Goal: Information Seeking & Learning: Get advice/opinions

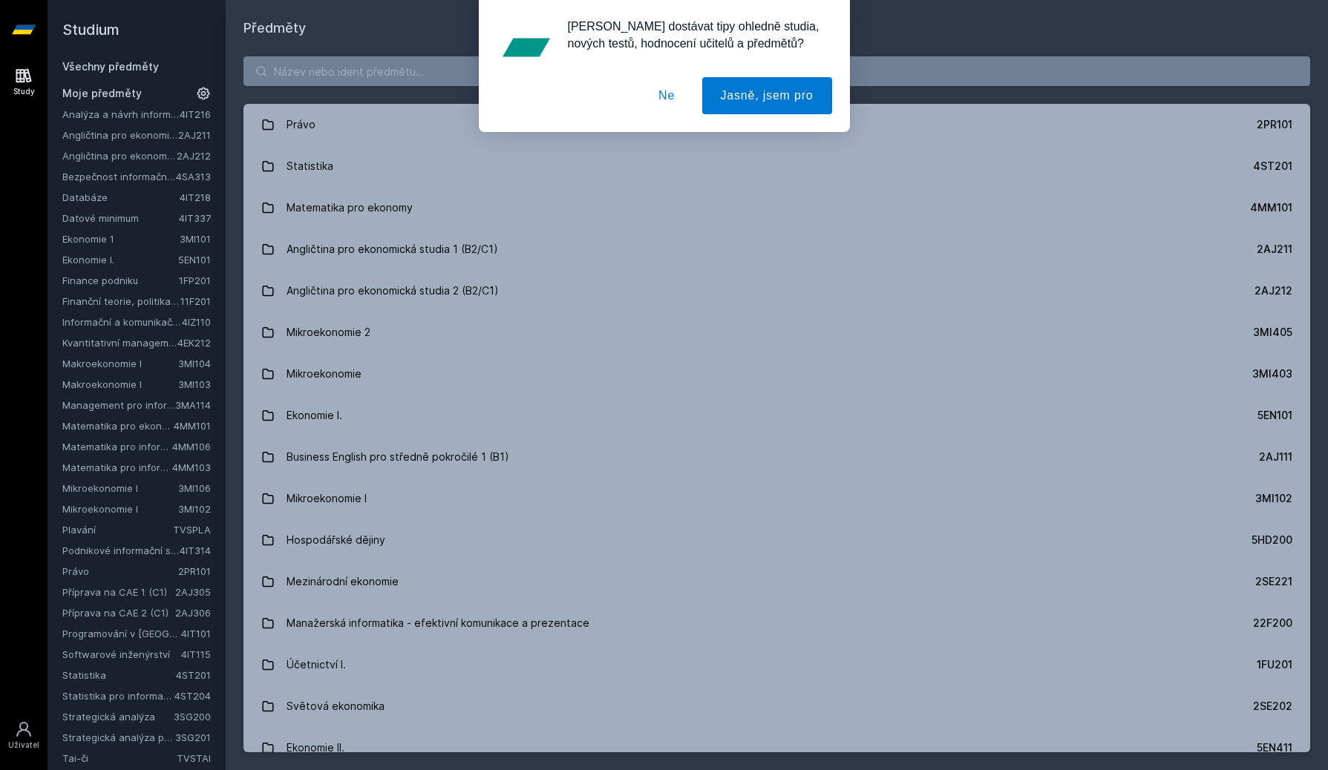
click at [670, 98] on button "Ne" at bounding box center [666, 95] width 53 height 37
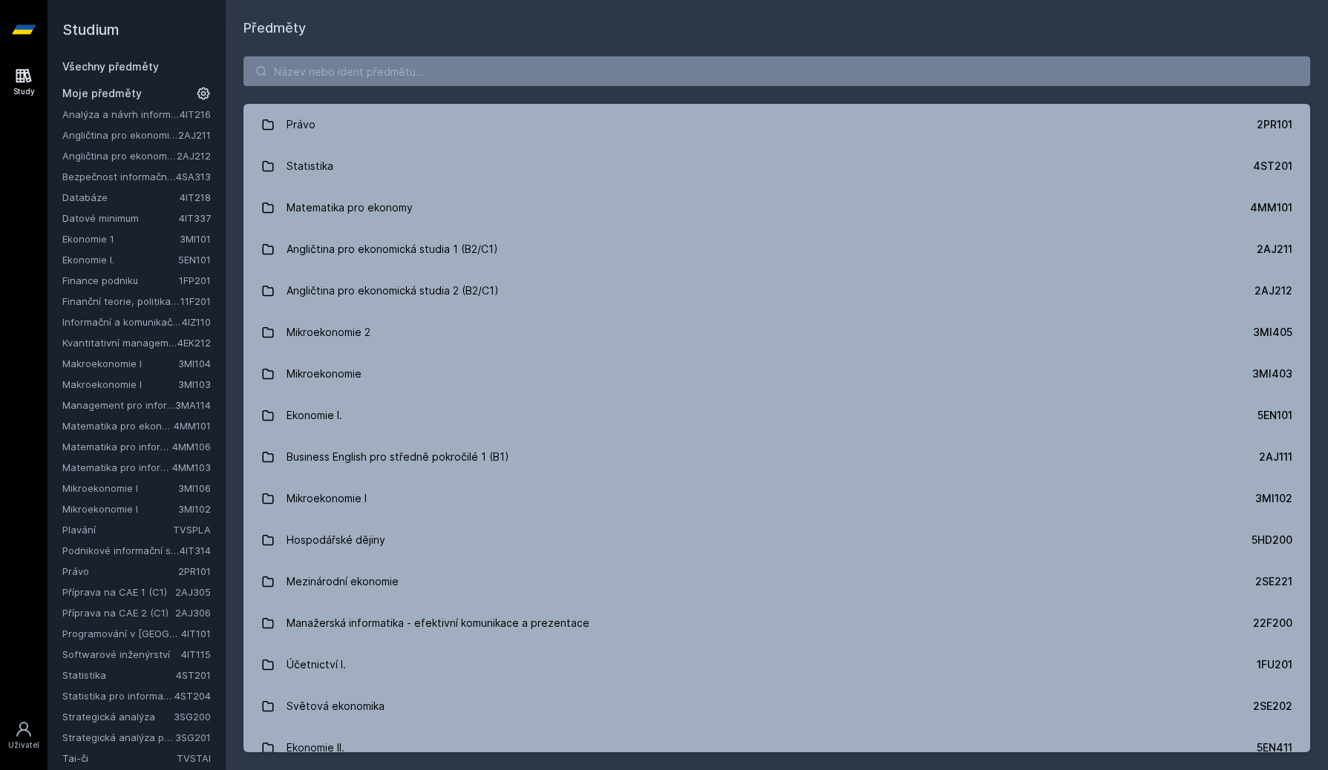
click at [105, 178] on link "Bezpečnost informačních systémů" at bounding box center [119, 176] width 114 height 15
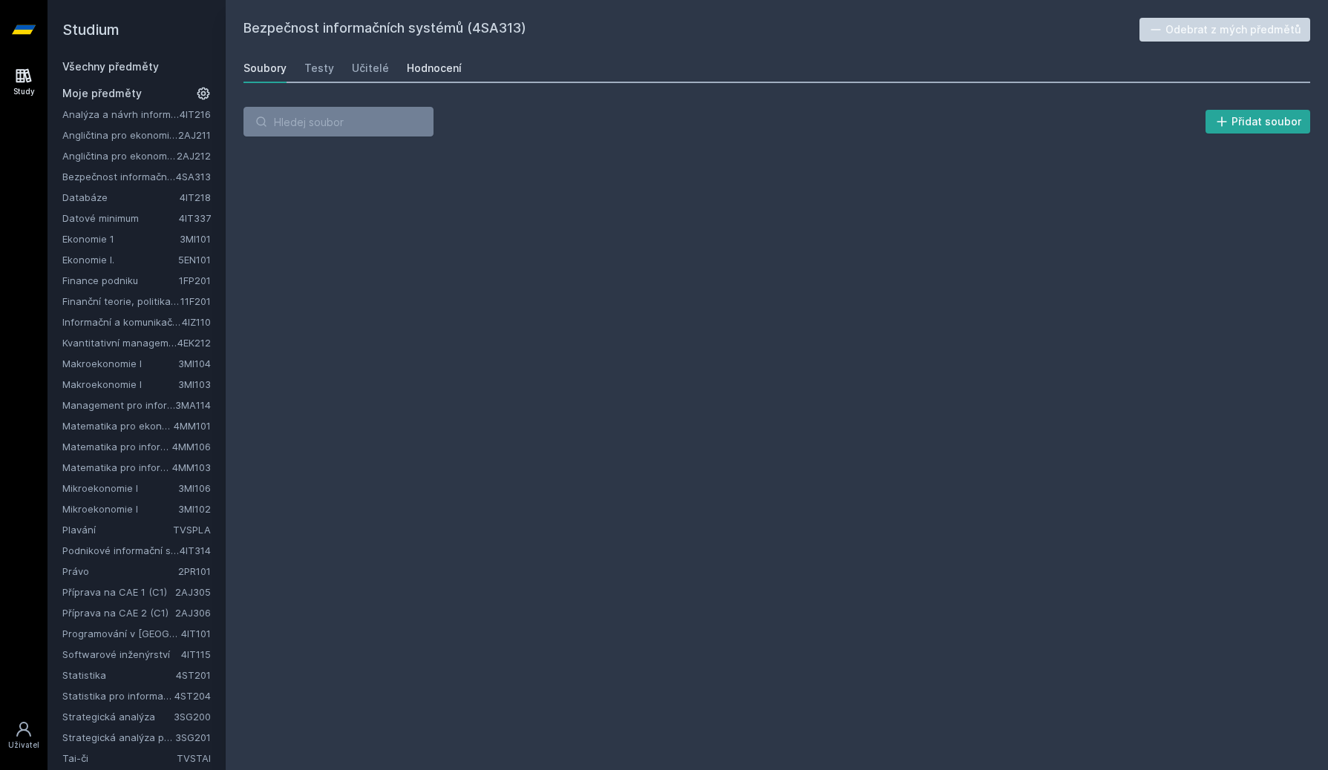
click at [430, 68] on div "Hodnocení" at bounding box center [434, 68] width 55 height 15
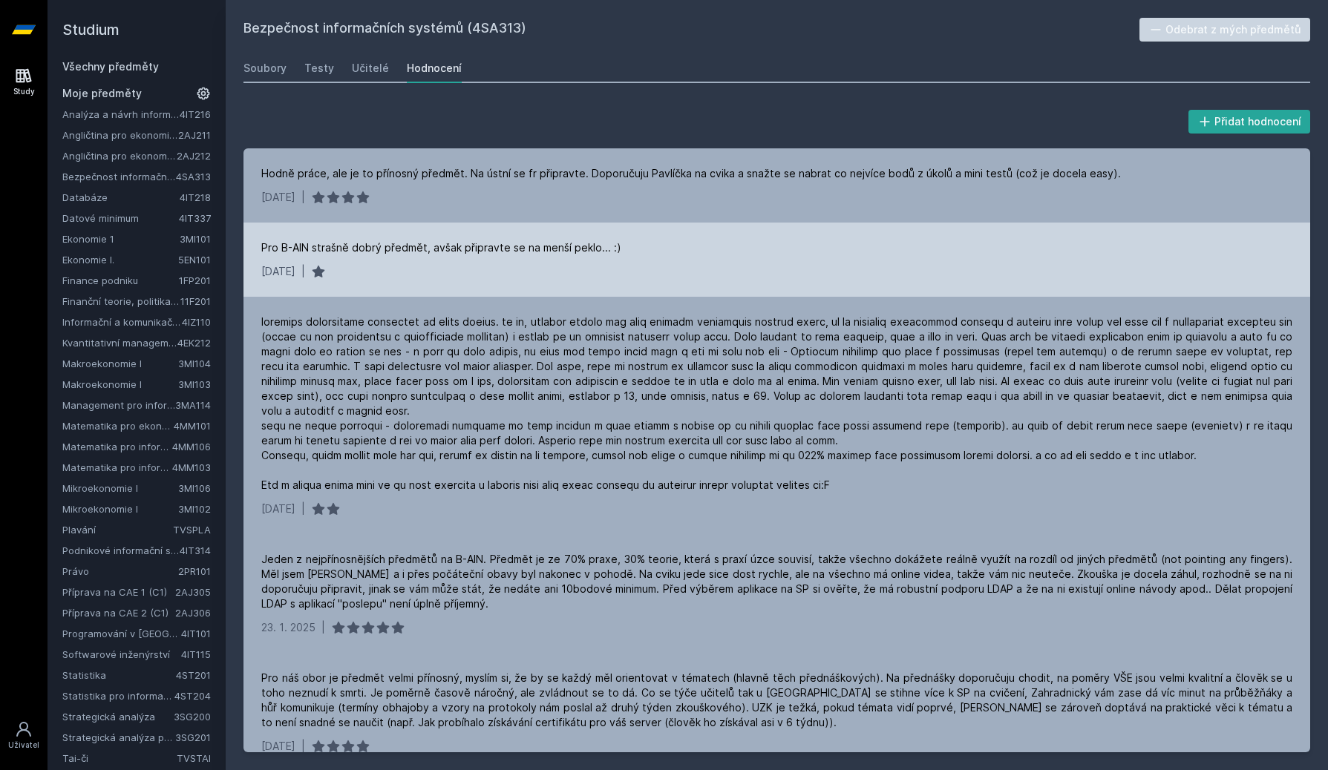
click at [396, 255] on div "Pro B-AIN strašně dobrý předmět, avšak připravte se na menší peklo... :)" at bounding box center [441, 247] width 360 height 15
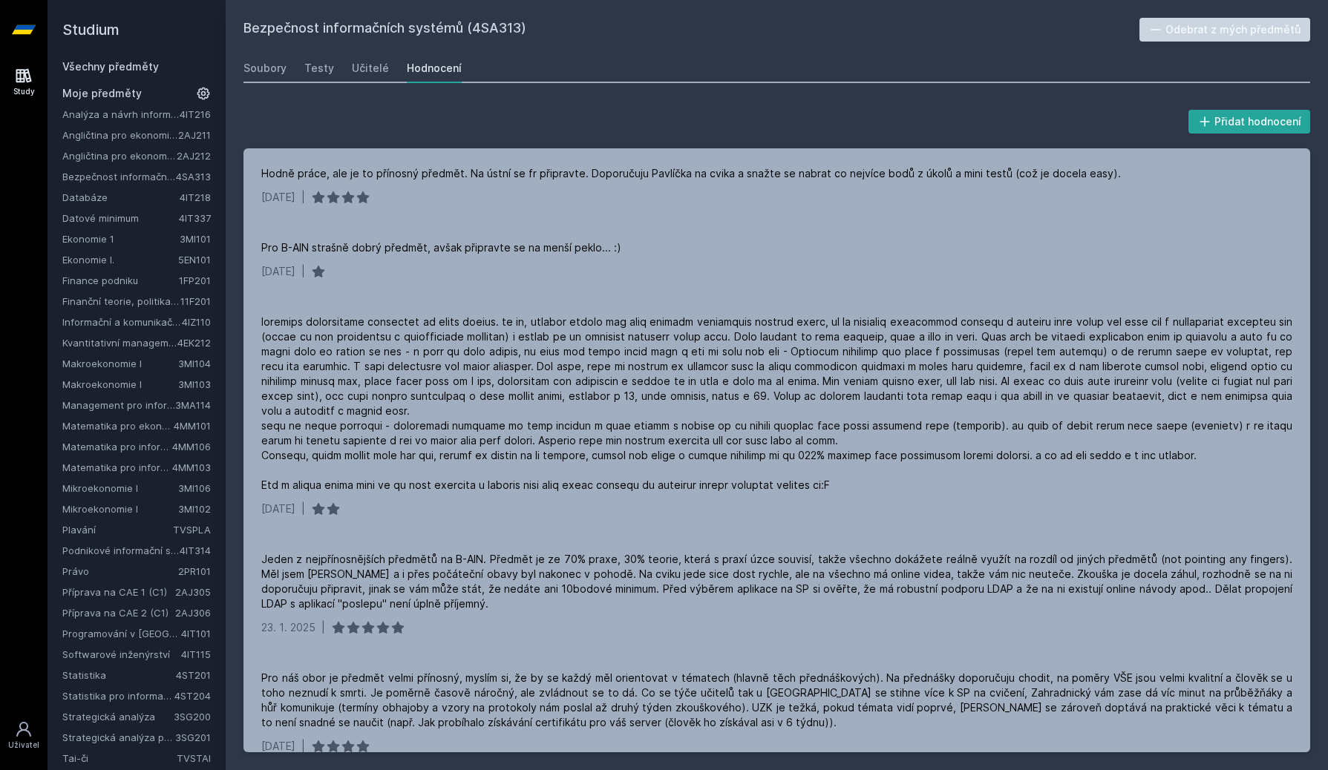
click at [91, 203] on link "Databáze" at bounding box center [120, 197] width 117 height 15
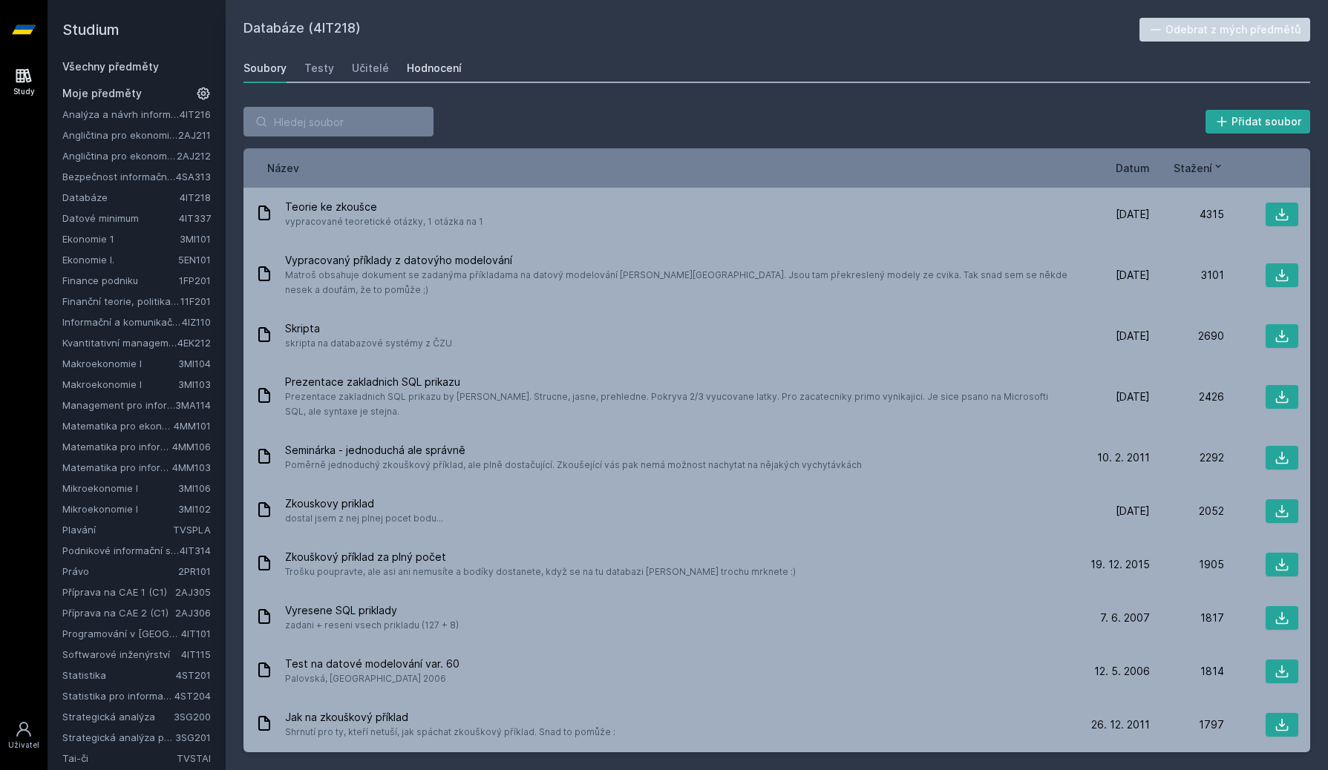
click at [426, 64] on div "Hodnocení" at bounding box center [434, 68] width 55 height 15
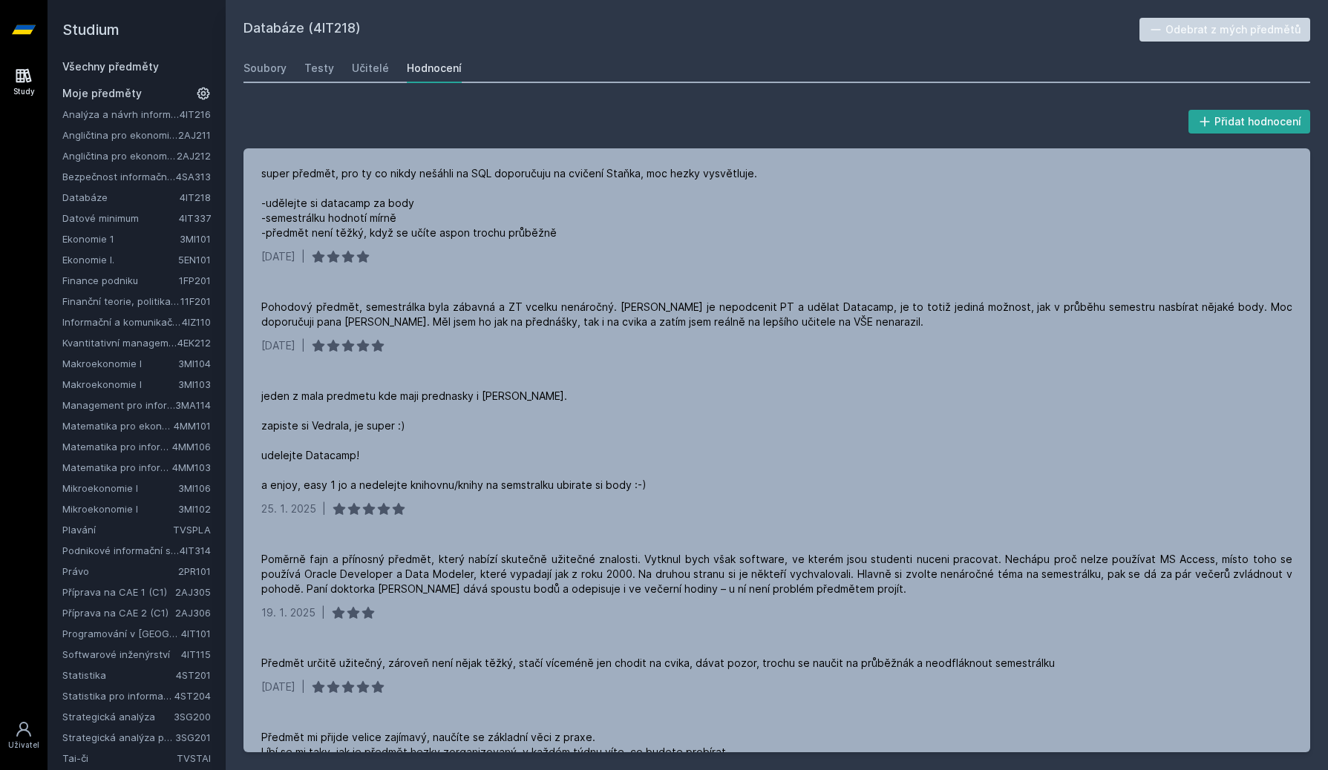
click at [112, 116] on link "Analýza a návrh informačních systémů" at bounding box center [120, 114] width 117 height 15
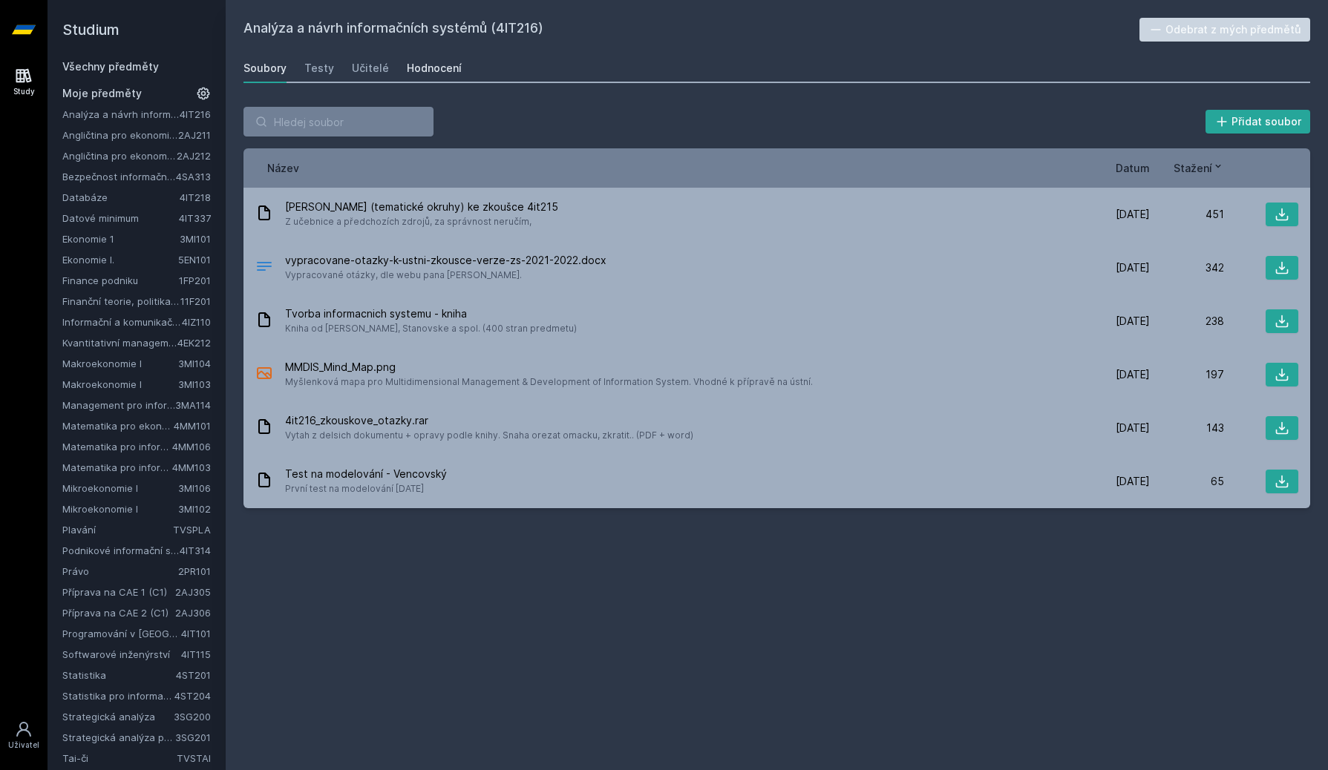
click at [434, 73] on div "Hodnocení" at bounding box center [434, 68] width 55 height 15
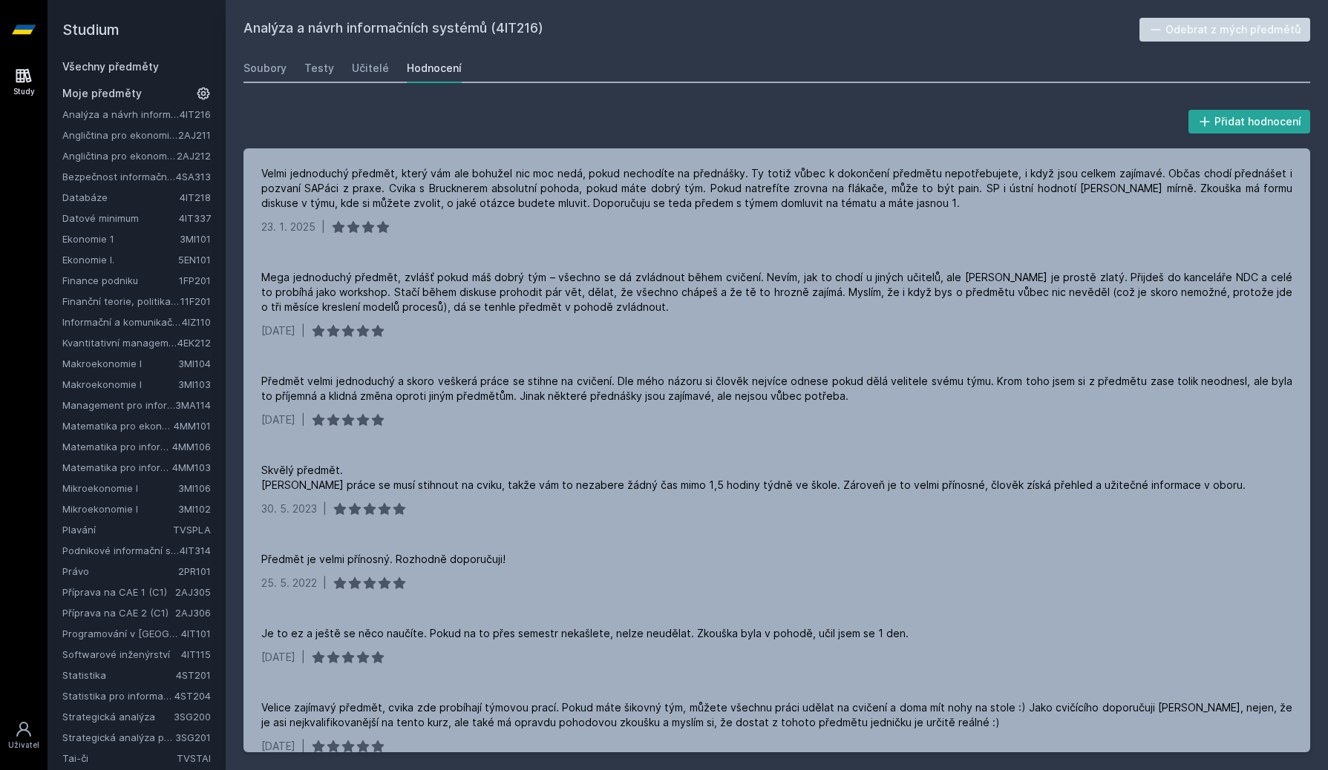
click at [102, 527] on link "Plavání" at bounding box center [117, 529] width 111 height 15
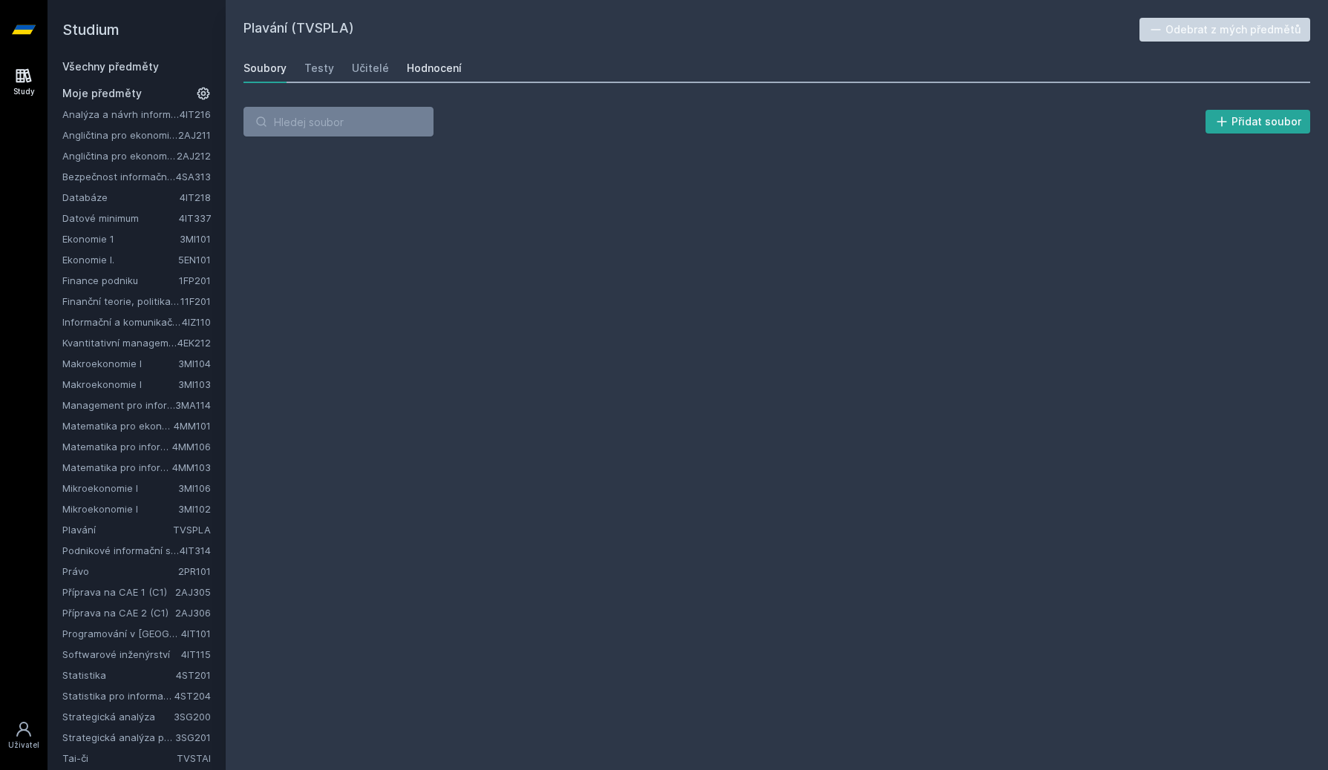
click at [442, 67] on div "Hodnocení" at bounding box center [434, 68] width 55 height 15
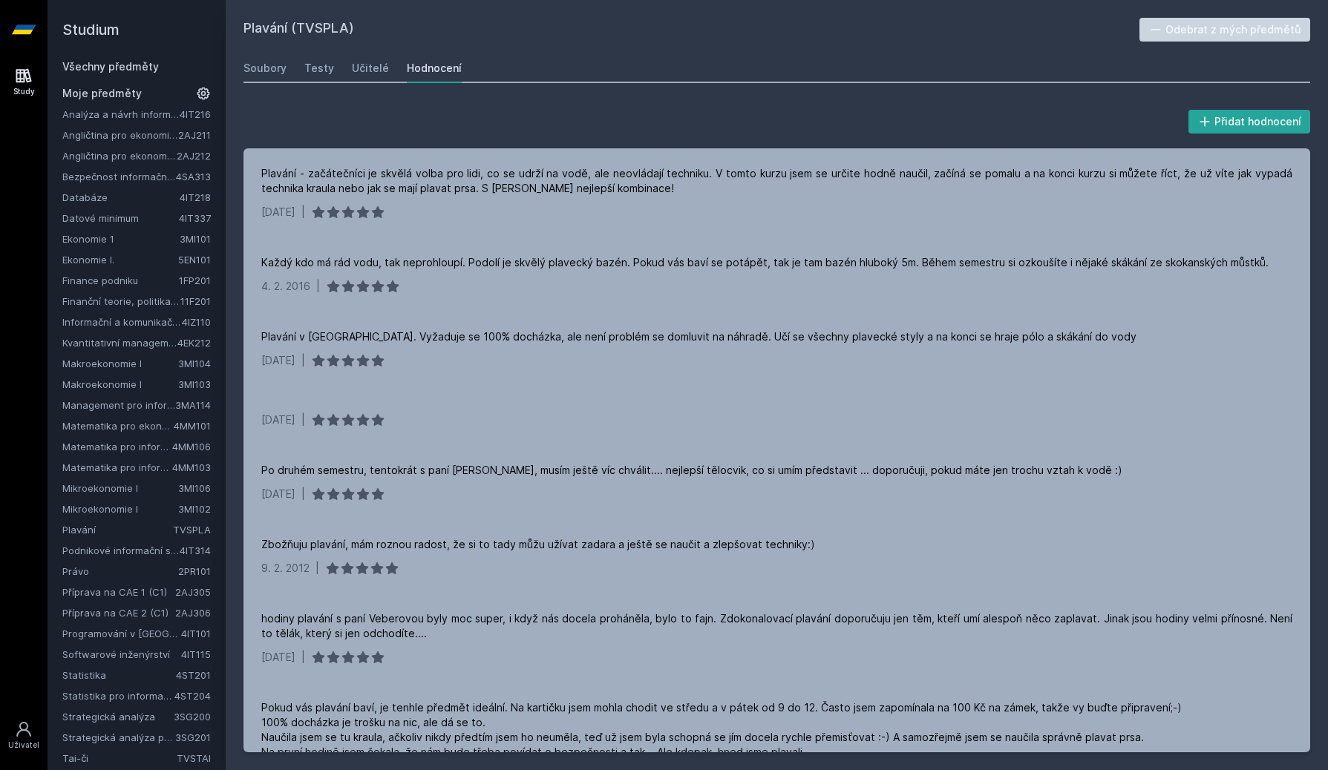
click at [102, 512] on link "Mikroekonomie I" at bounding box center [120, 509] width 116 height 15
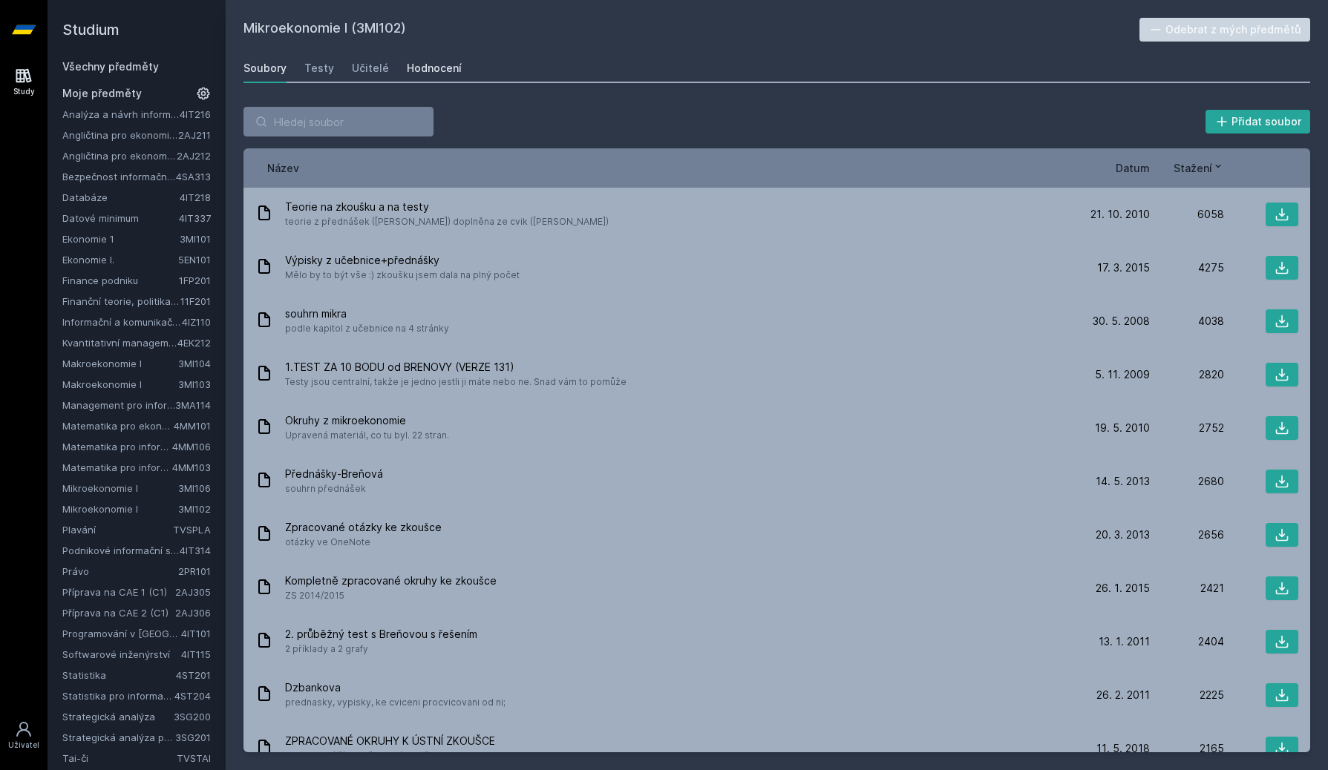
click at [421, 67] on div "Hodnocení" at bounding box center [434, 68] width 55 height 15
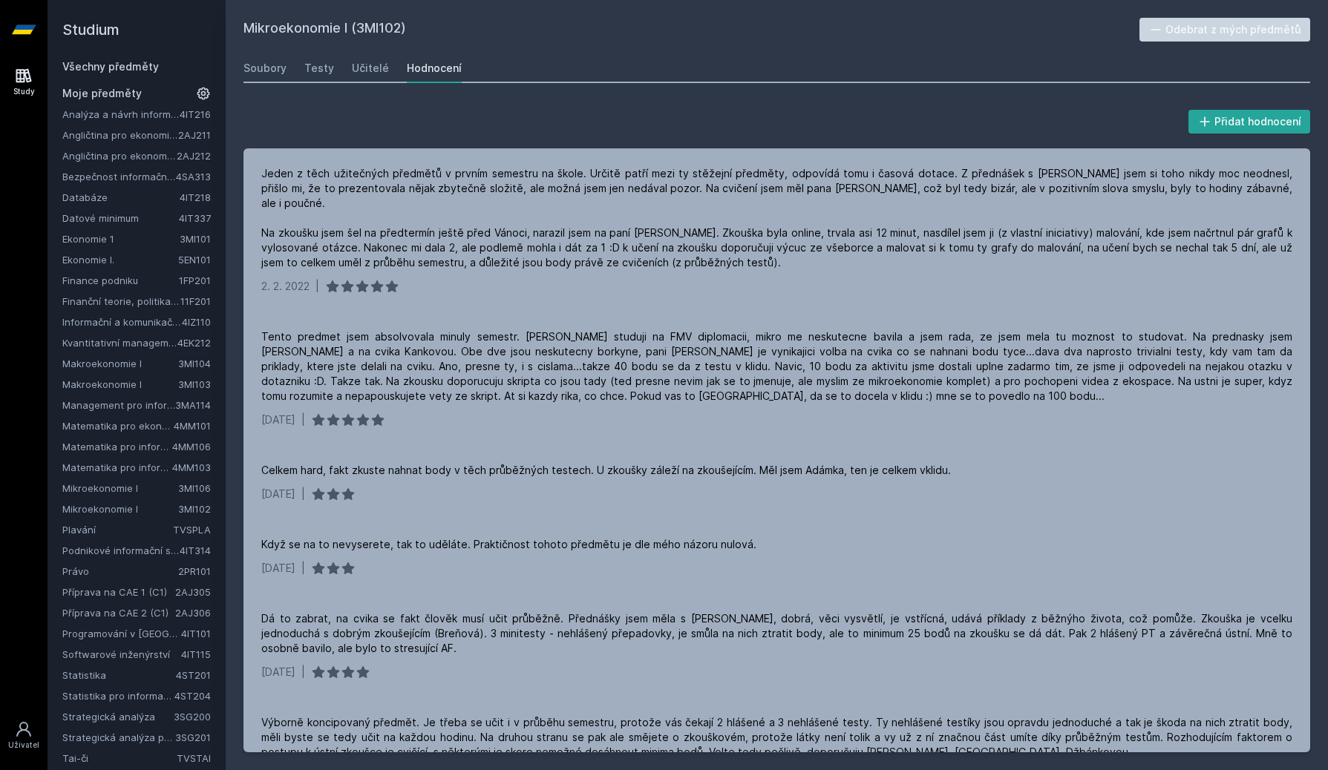
click at [84, 486] on link "Mikroekonomie I" at bounding box center [120, 488] width 116 height 15
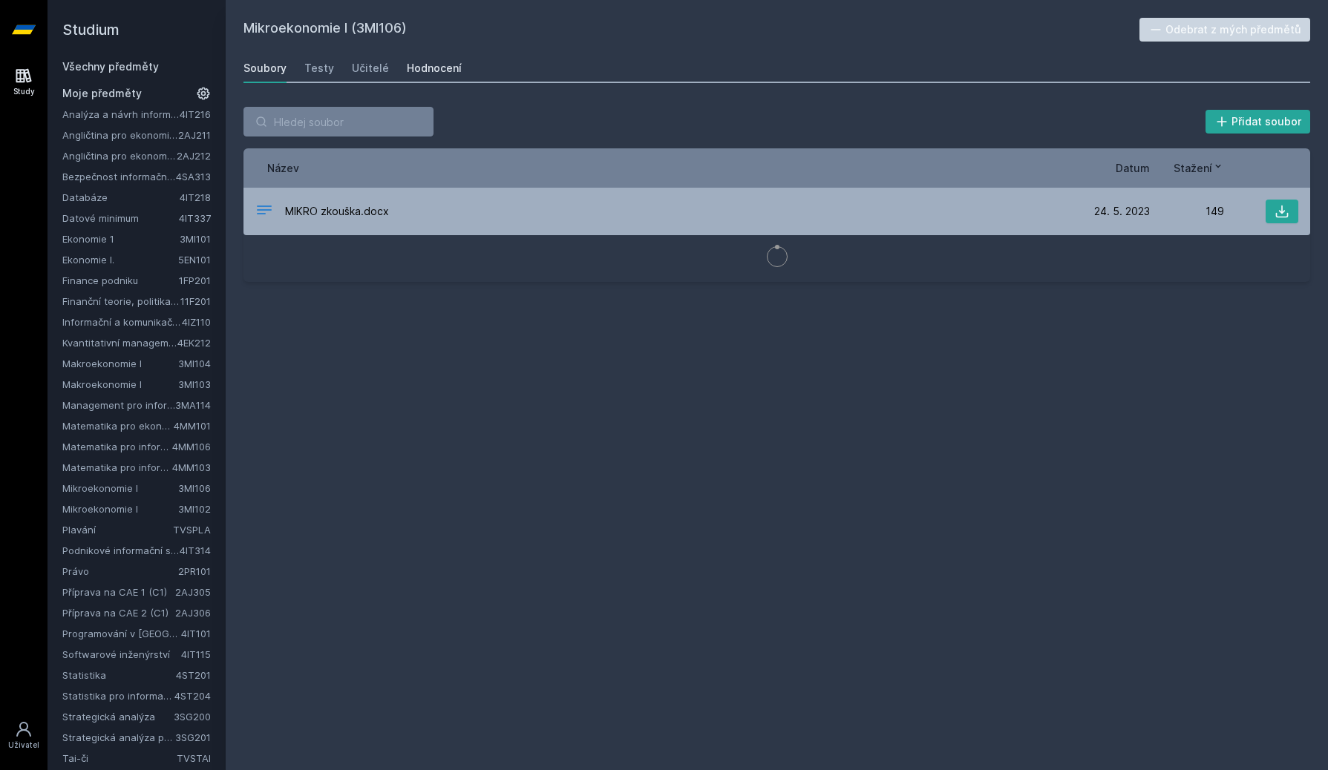
click at [425, 63] on div "Hodnocení" at bounding box center [434, 68] width 55 height 15
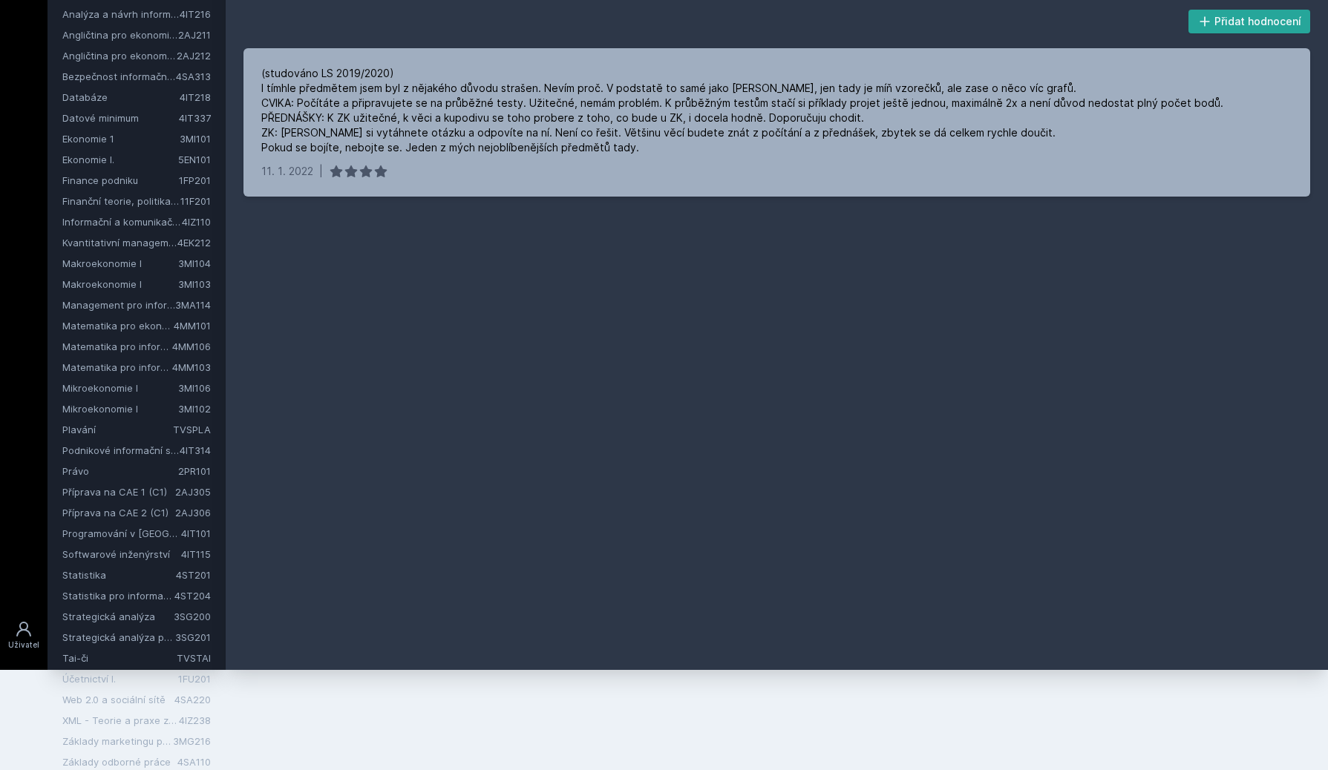
scroll to position [120, 0]
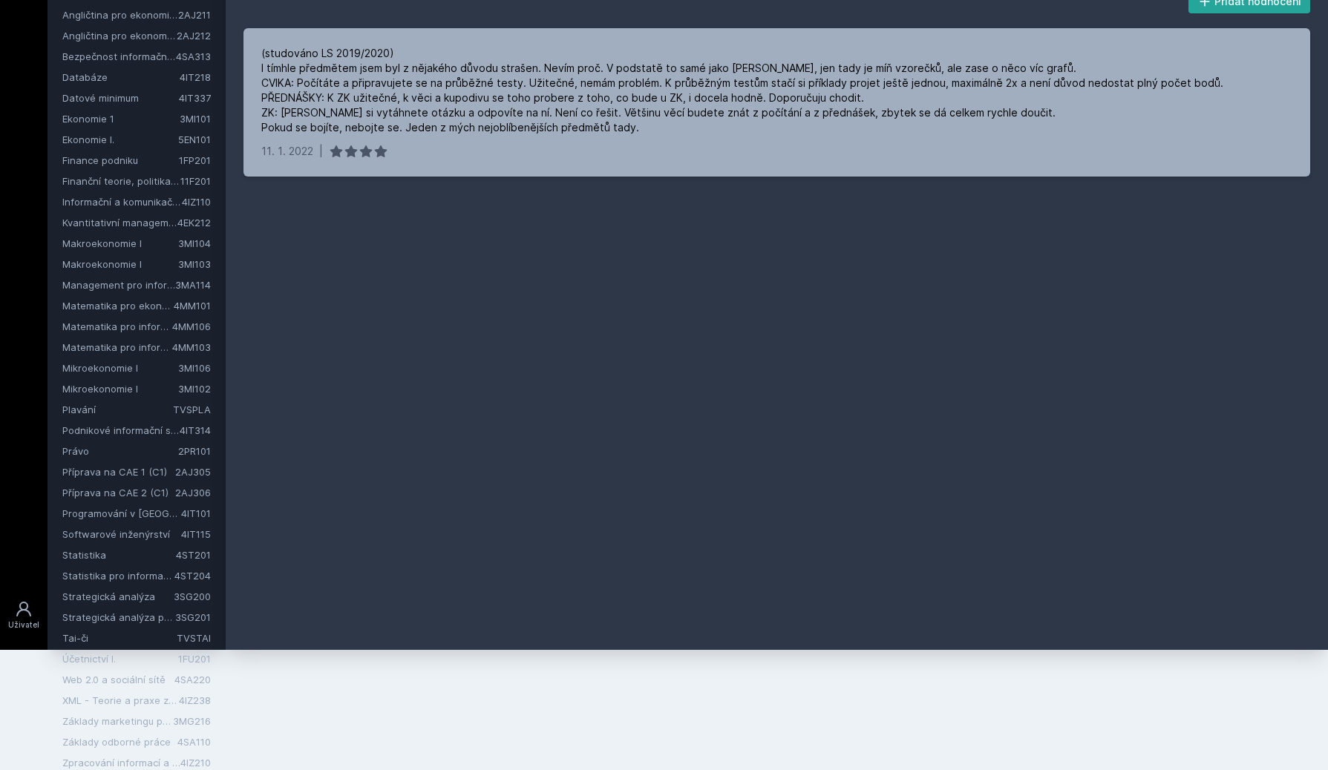
click at [79, 655] on link "Účetnictví I." at bounding box center [120, 659] width 116 height 15
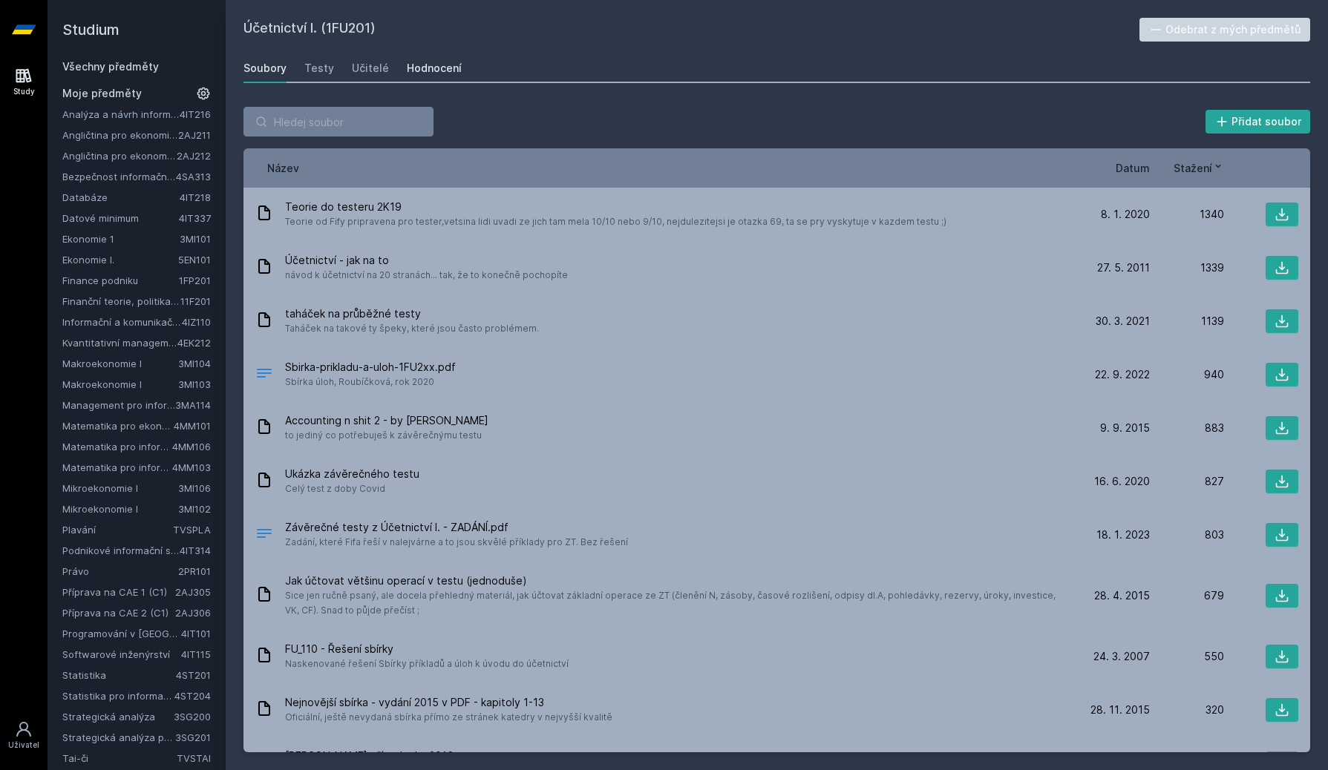
click at [438, 73] on div "Hodnocení" at bounding box center [434, 68] width 55 height 15
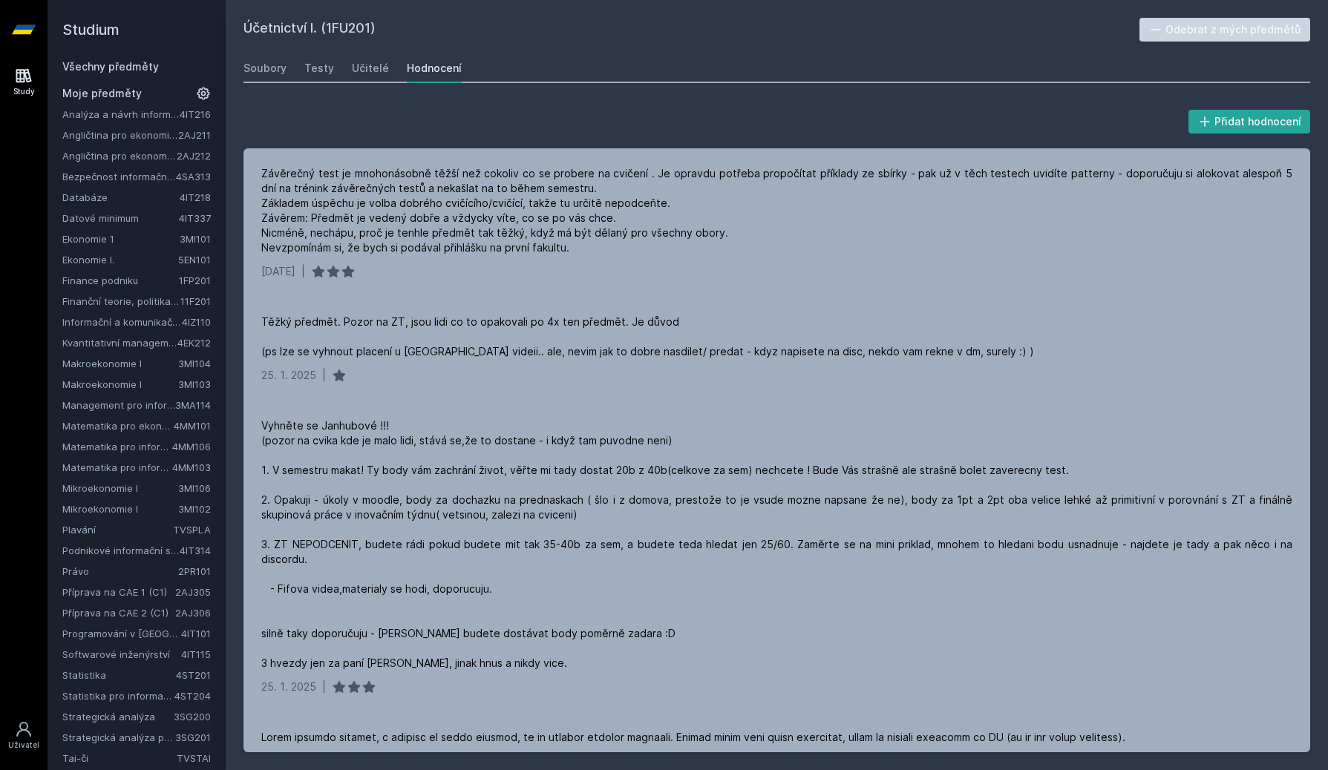
click at [87, 577] on link "Právo" at bounding box center [120, 571] width 116 height 15
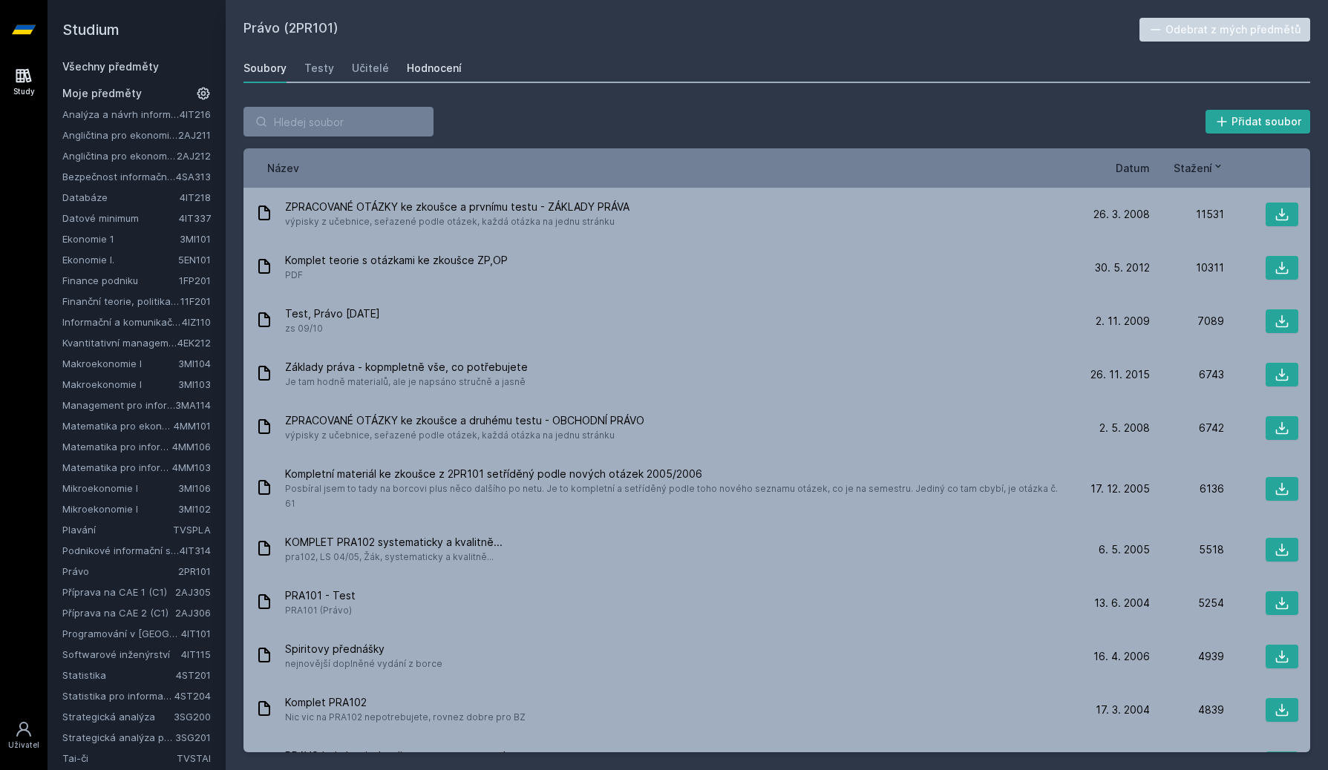
click at [425, 69] on div "Hodnocení" at bounding box center [434, 68] width 55 height 15
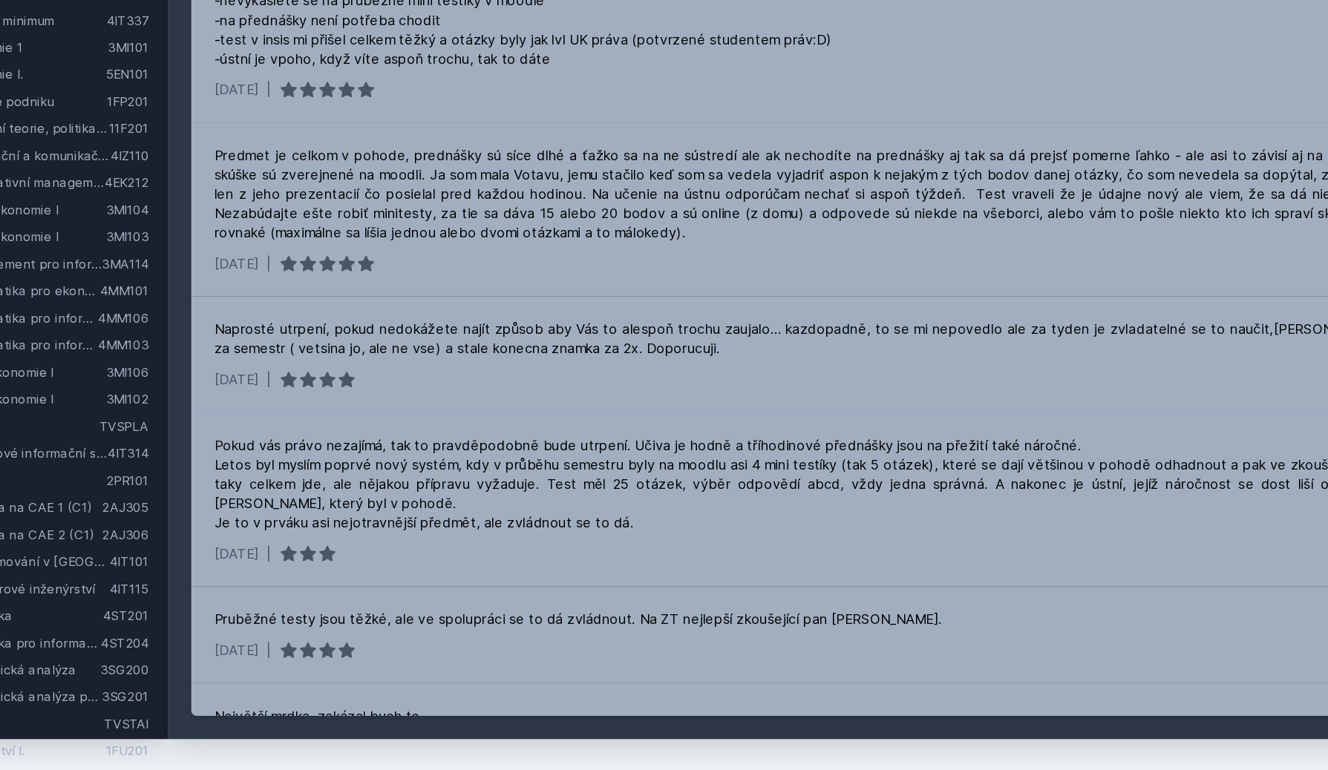
scroll to position [26, 0]
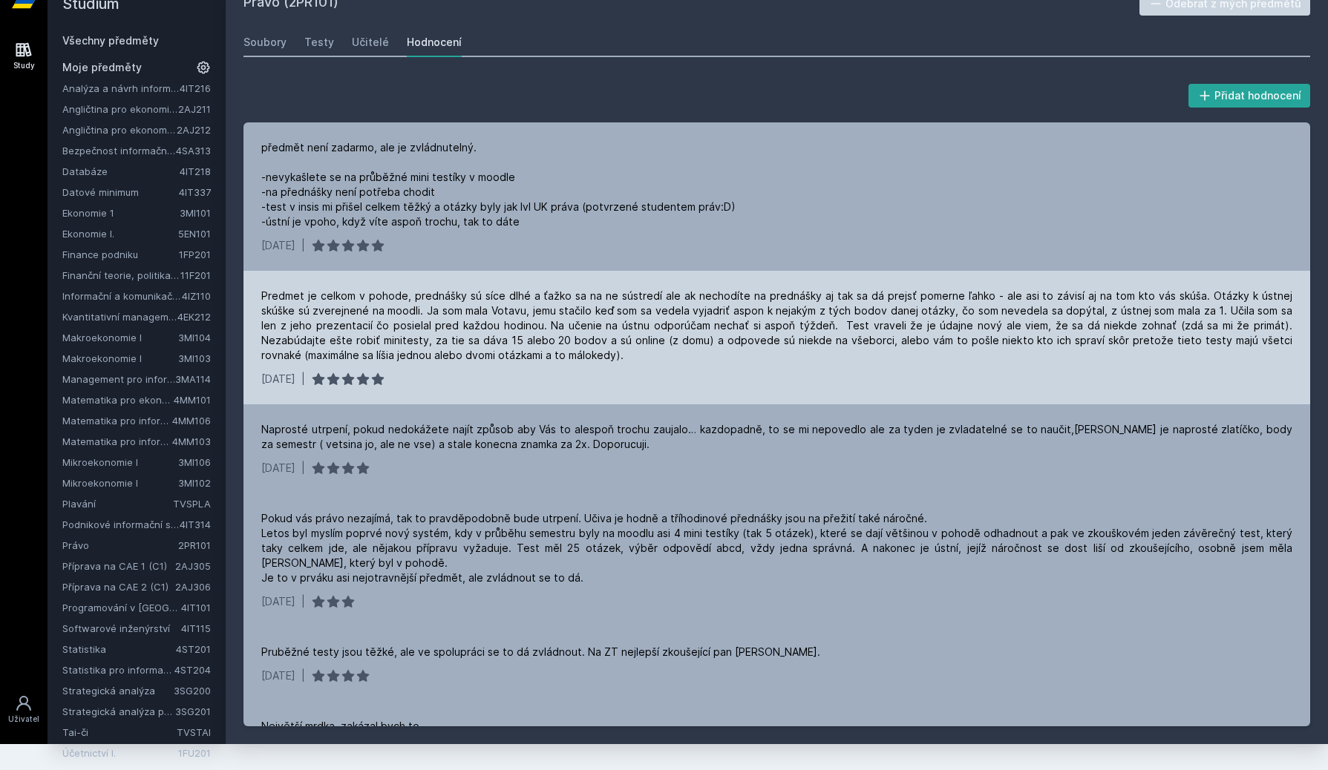
click at [830, 369] on div "Predmet je celkom v pohode, prednášky sú síce dlhé a ťažko sa na ne sústredí al…" at bounding box center [776, 338] width 1066 height 134
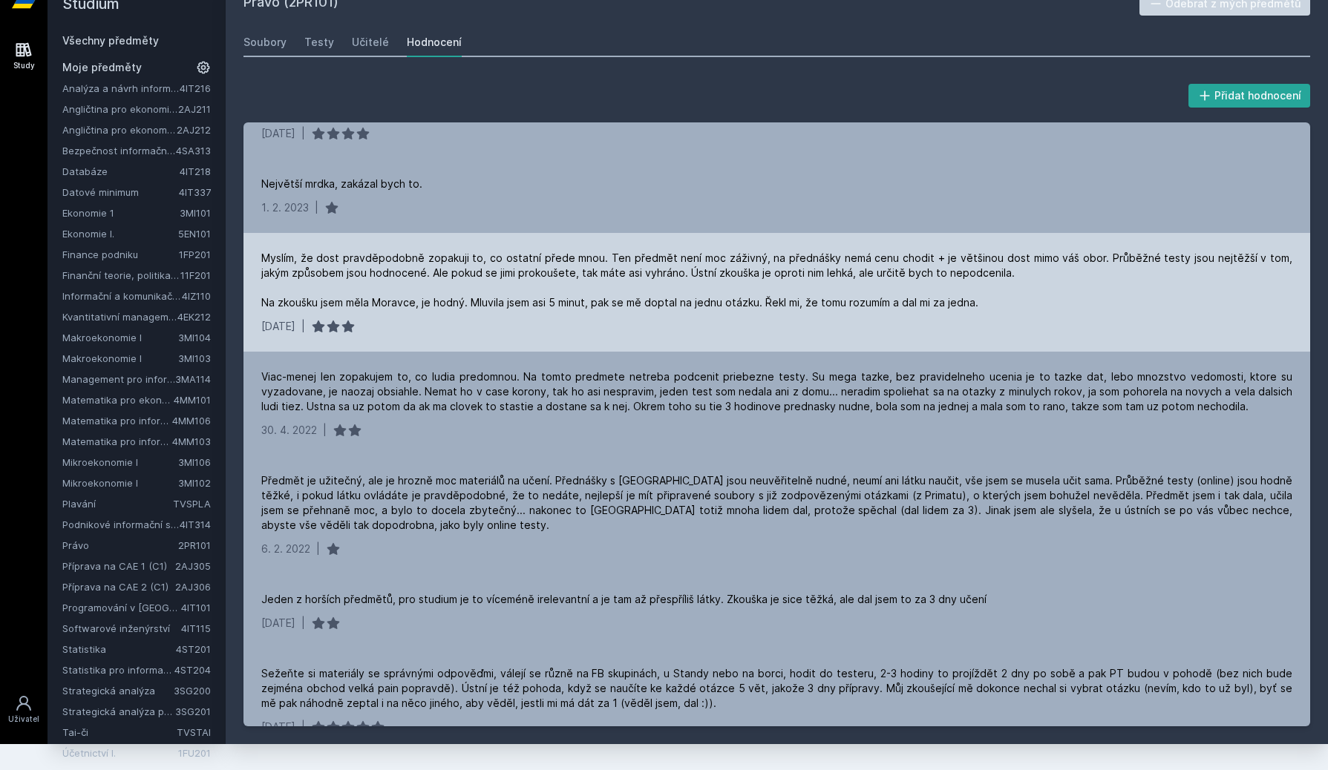
scroll to position [567, 0]
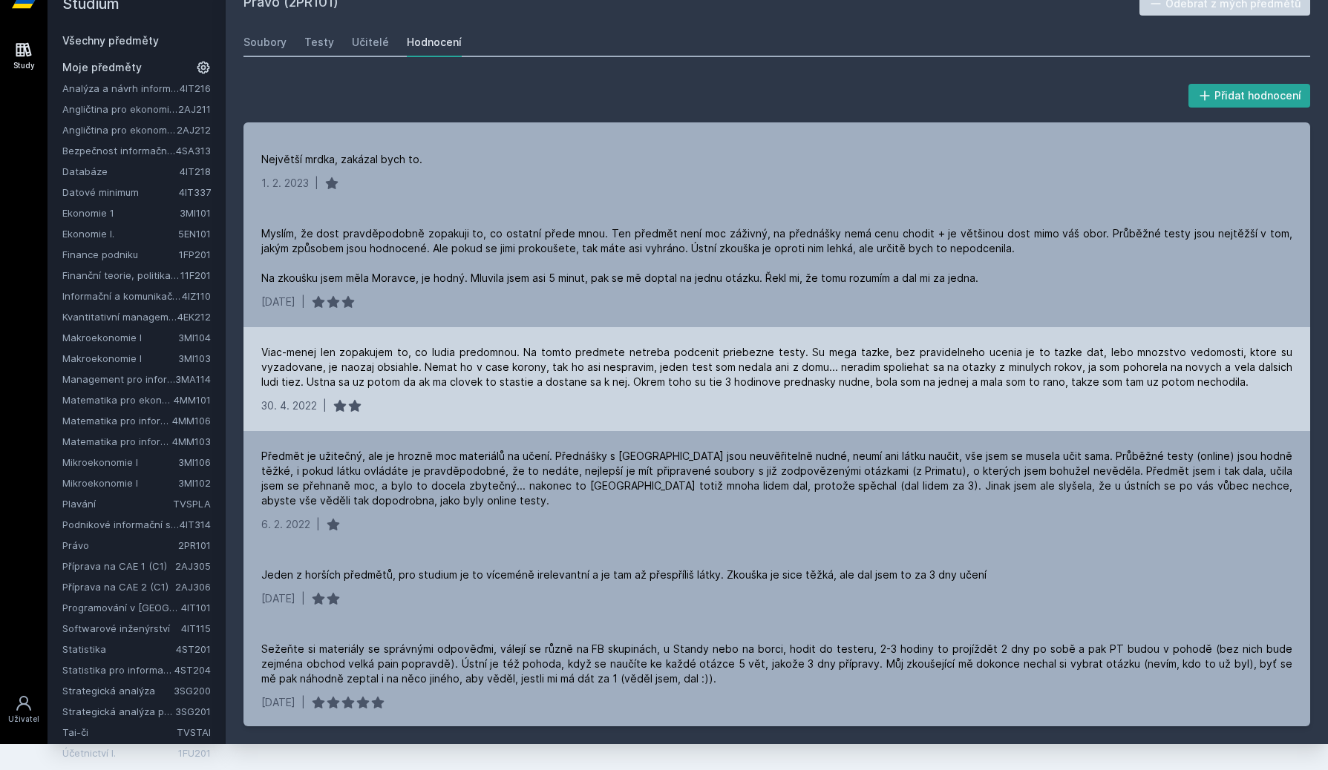
click at [761, 364] on div "Viac-menej len zopakujem to, co ludia predomnou. Na tomto predmete netreba podc…" at bounding box center [776, 367] width 1031 height 45
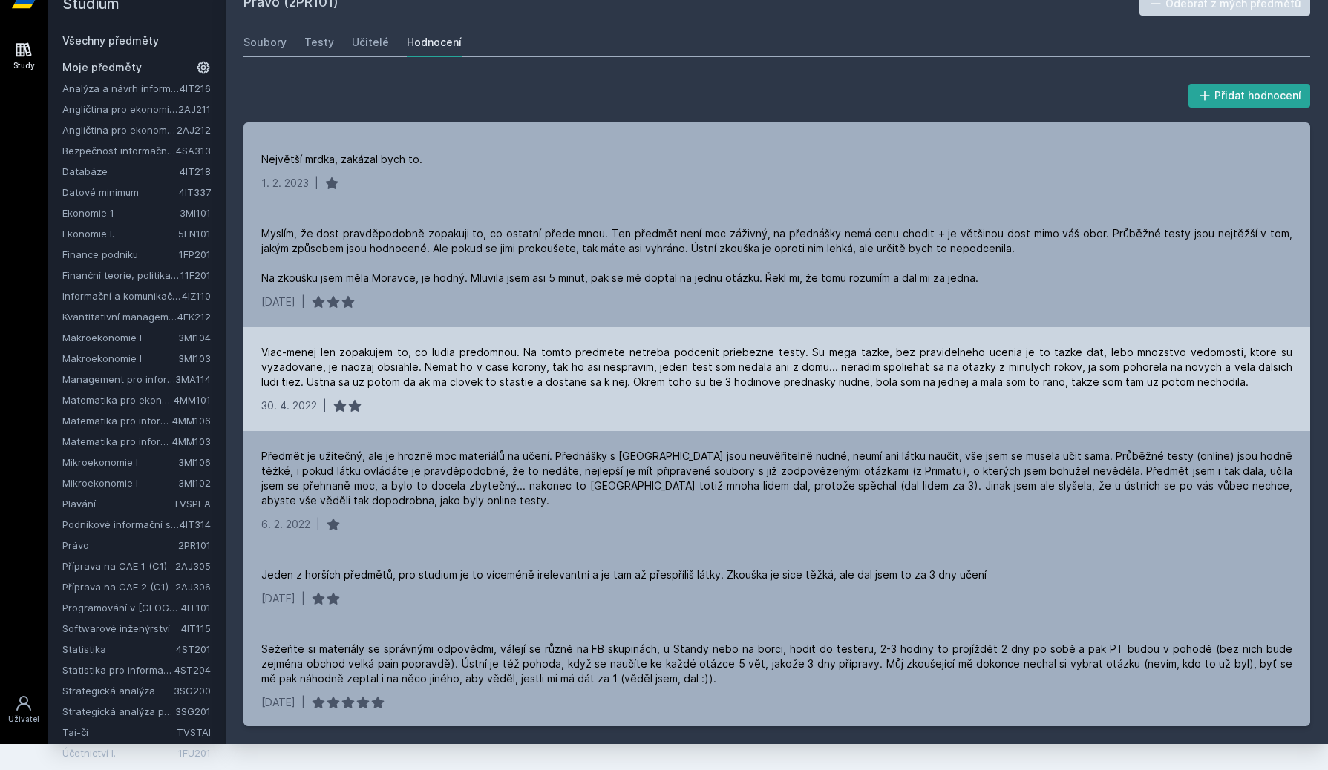
click at [761, 364] on div "Viac-menej len zopakujem to, co ludia predomnou. Na tomto predmete netreba podc…" at bounding box center [776, 367] width 1031 height 45
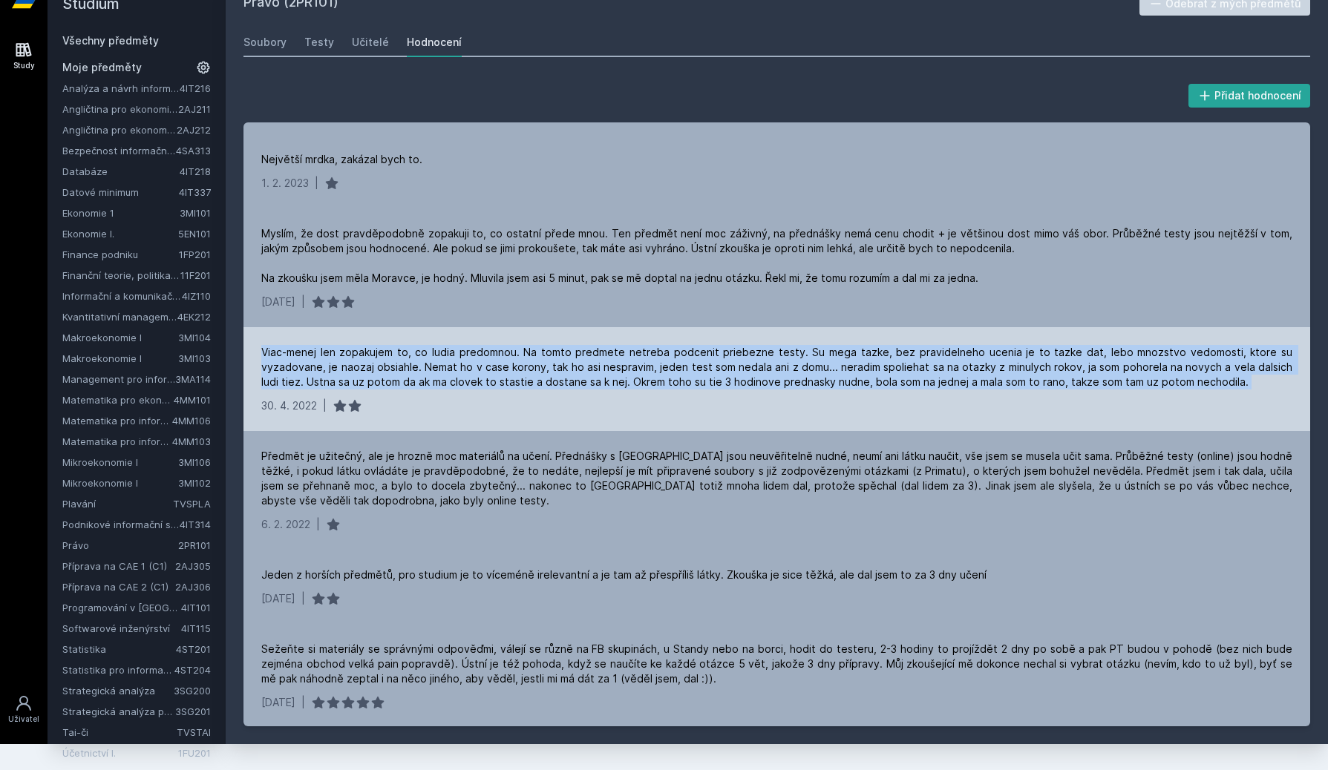
click at [761, 364] on div "Viac-menej len zopakujem to, co ludia predomnou. Na tomto predmete netreba podc…" at bounding box center [776, 367] width 1031 height 45
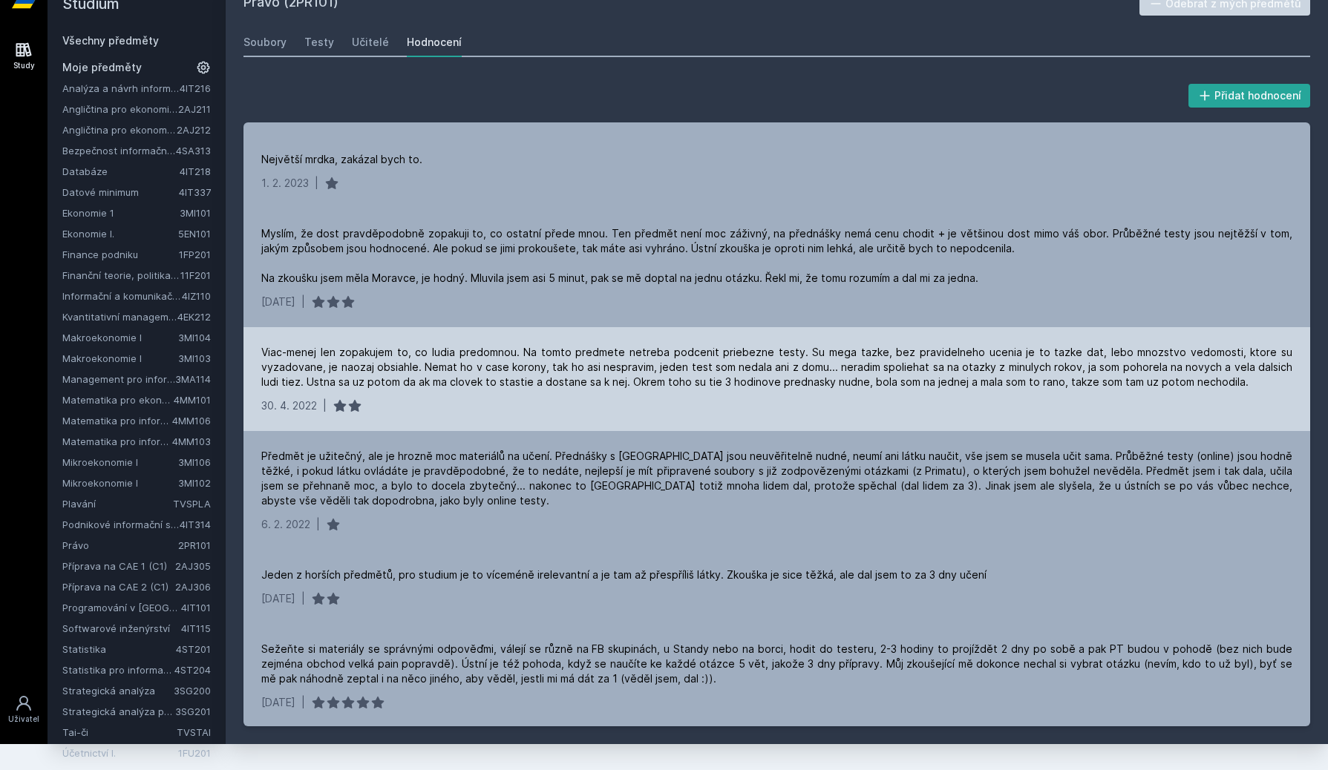
click at [761, 364] on div "Viac-menej len zopakujem to, co ludia predomnou. Na tomto predmete netreba podc…" at bounding box center [776, 367] width 1031 height 45
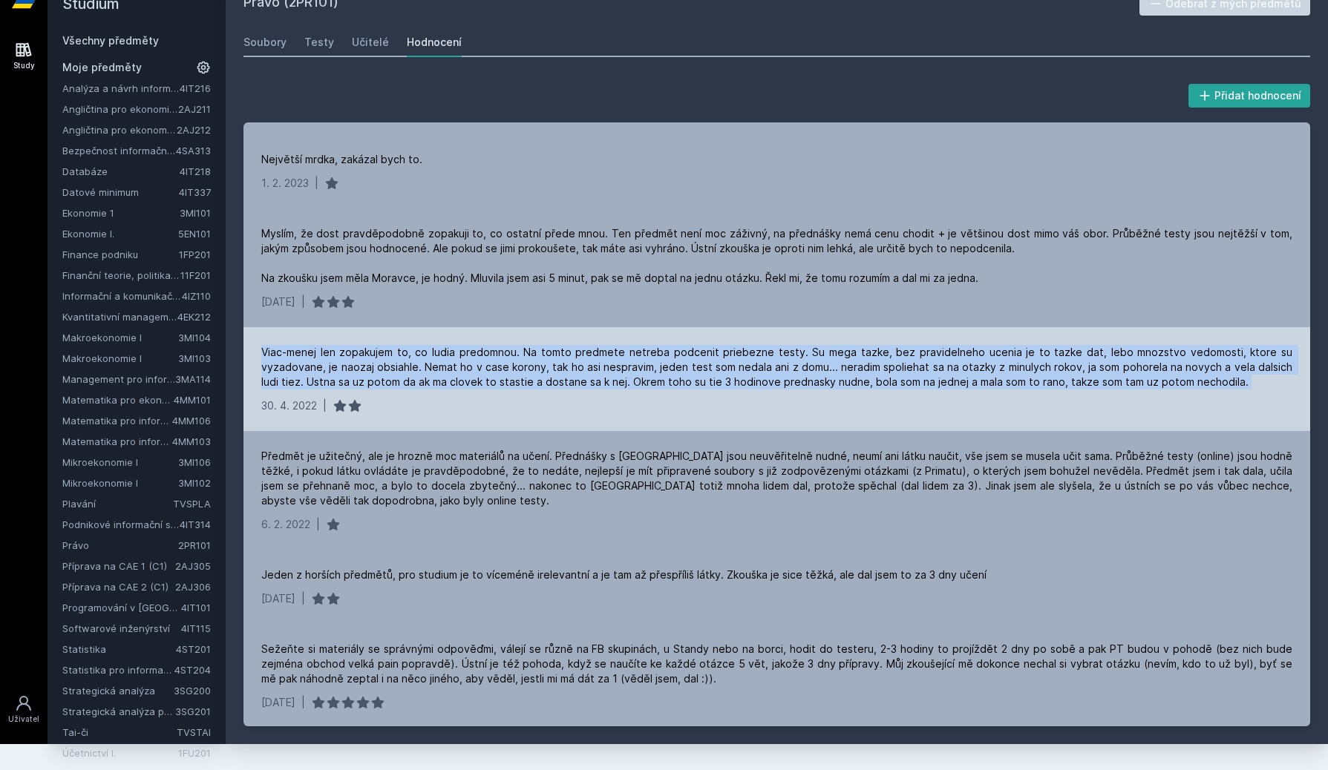
click at [761, 364] on div "Viac-menej len zopakujem to, co ludia predomnou. Na tomto predmete netreba podc…" at bounding box center [776, 367] width 1031 height 45
